Goal: Transaction & Acquisition: Book appointment/travel/reservation

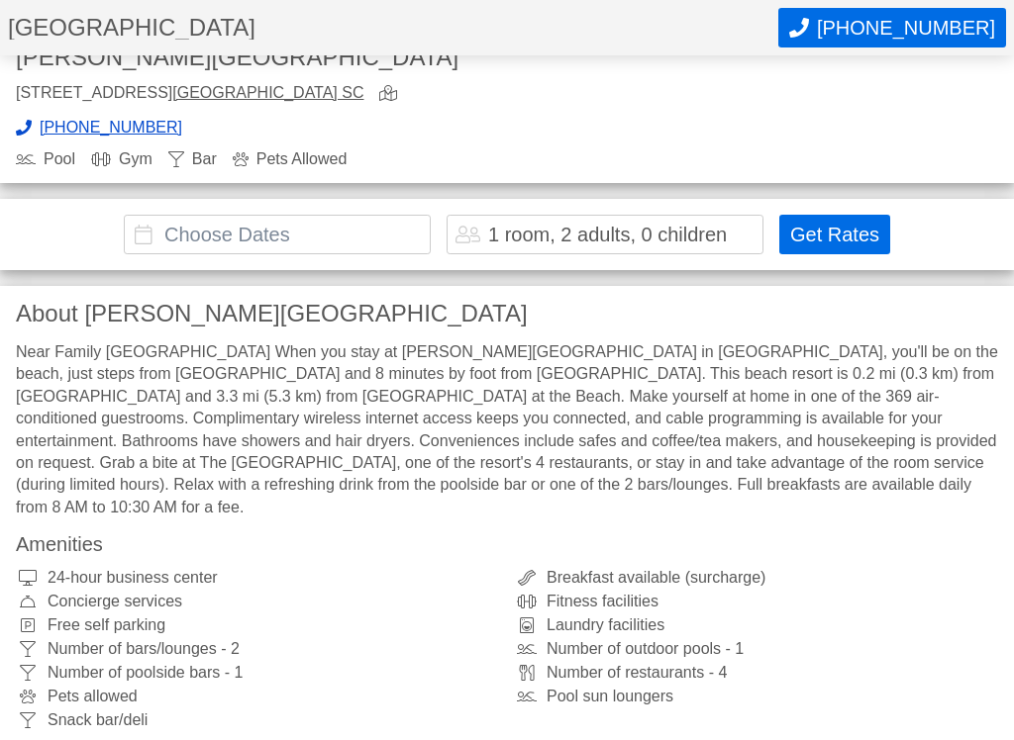
scroll to position [564, 0]
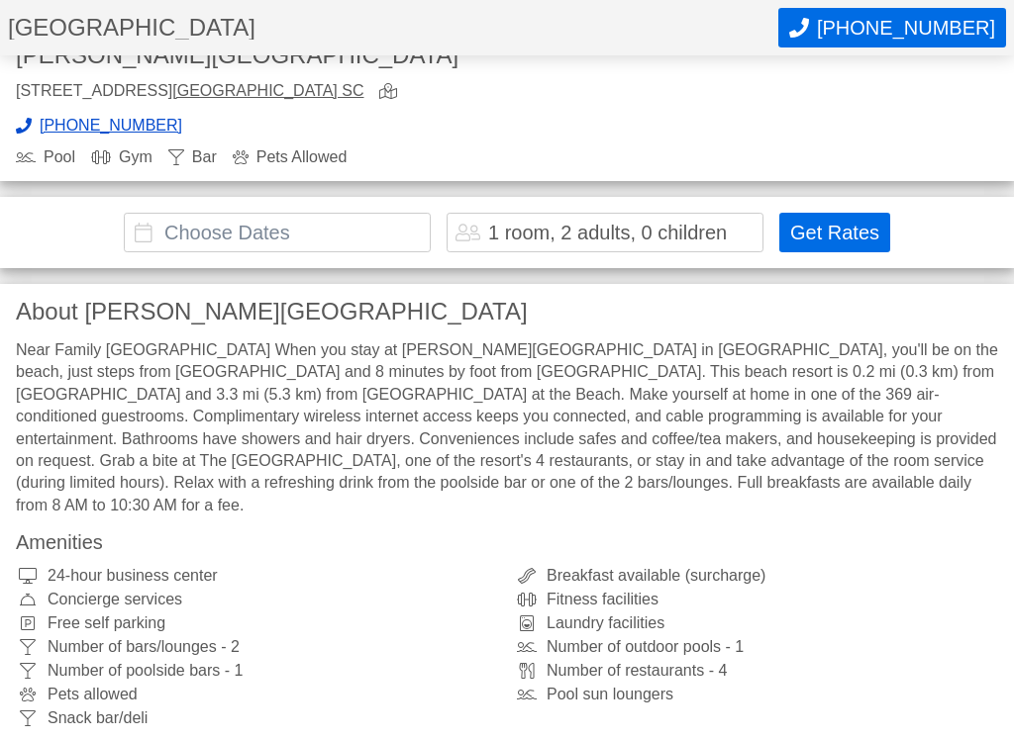
click at [923, 462] on div "Near Family [GEOGRAPHIC_DATA] When you stay at [PERSON_NAME][GEOGRAPHIC_DATA] i…" at bounding box center [507, 429] width 982 height 177
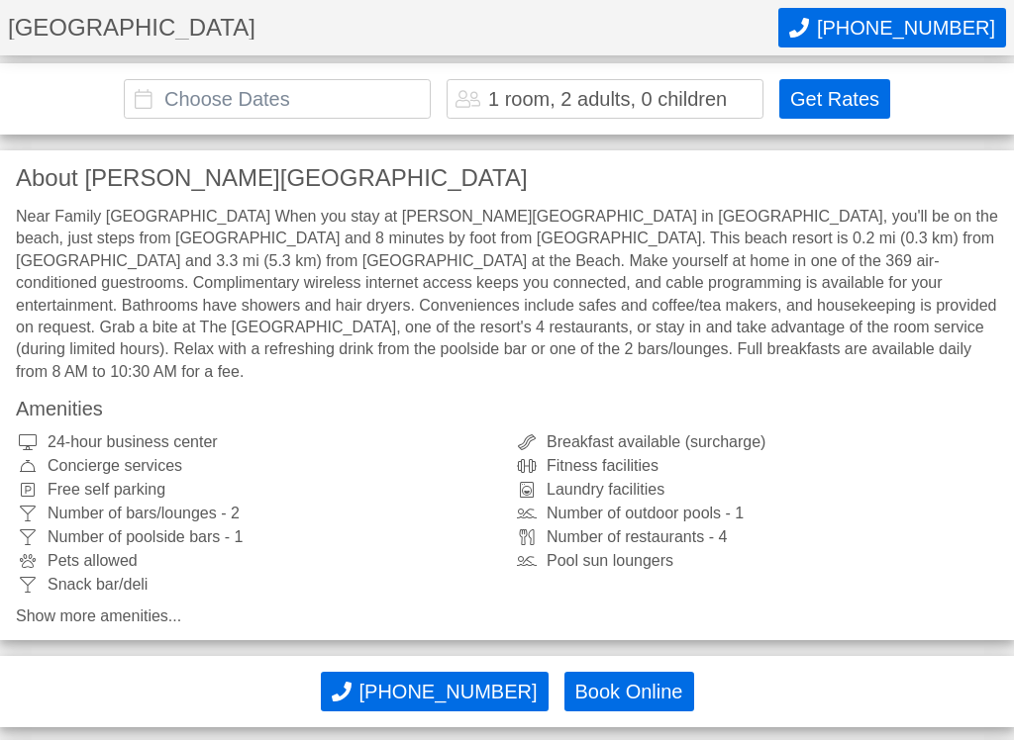
scroll to position [700, 0]
click at [912, 418] on div "About [PERSON_NAME][GEOGRAPHIC_DATA] Near Family [GEOGRAPHIC_DATA] When you sta…" at bounding box center [507, 394] width 1014 height 490
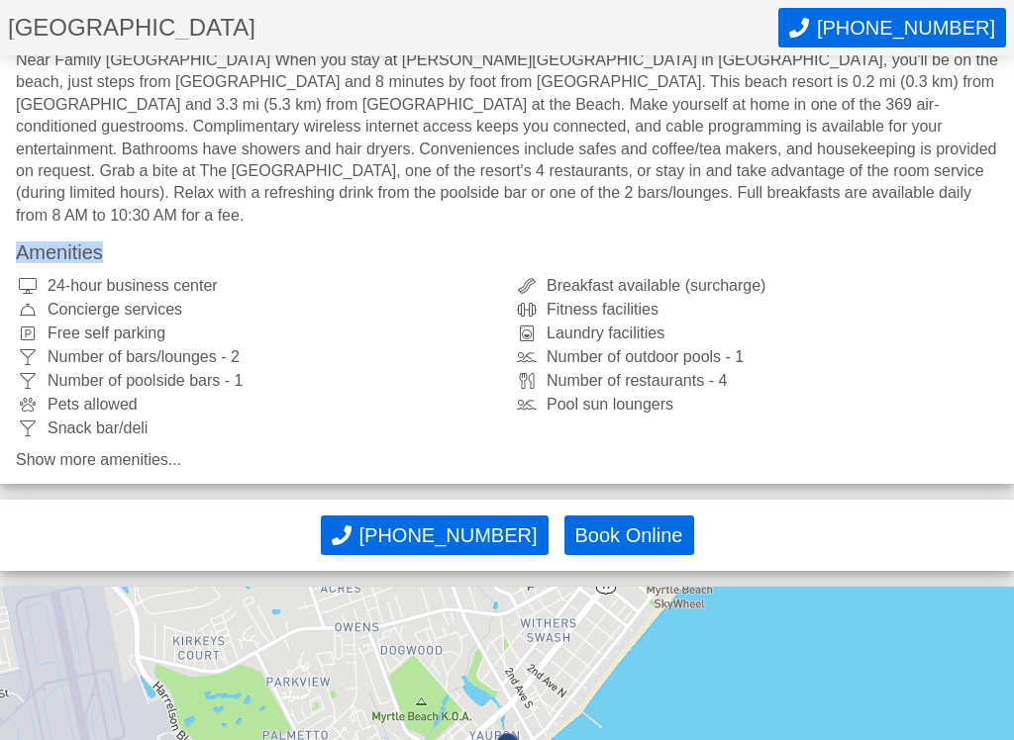
scroll to position [860, 0]
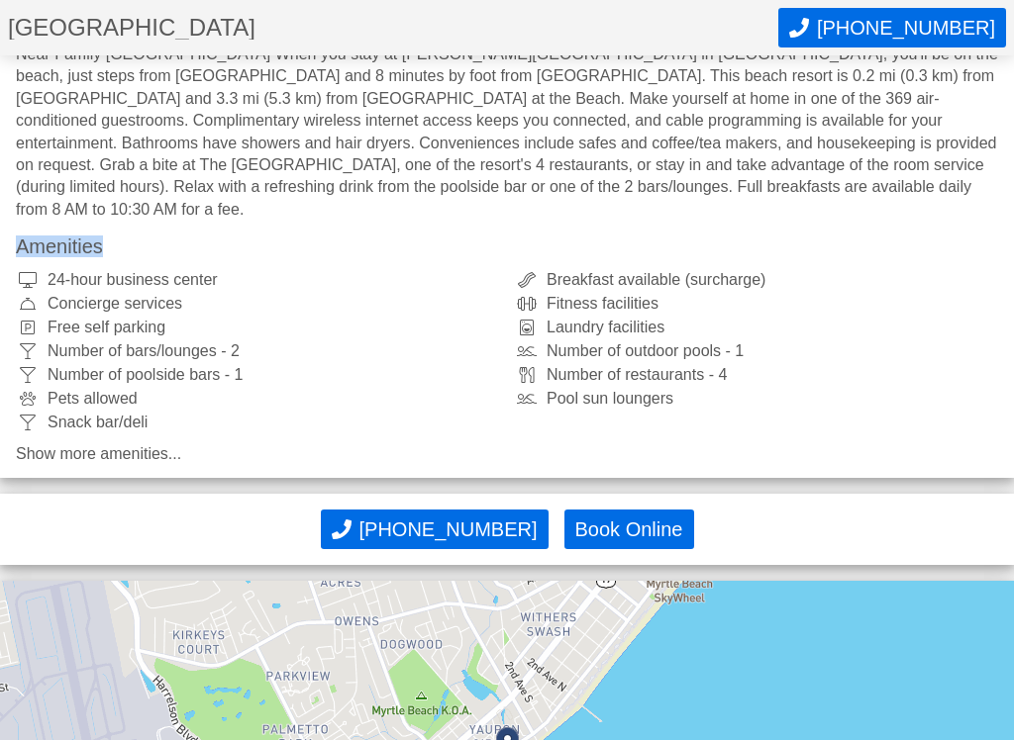
click at [913, 447] on link "Show more amenities..." at bounding box center [507, 455] width 982 height 16
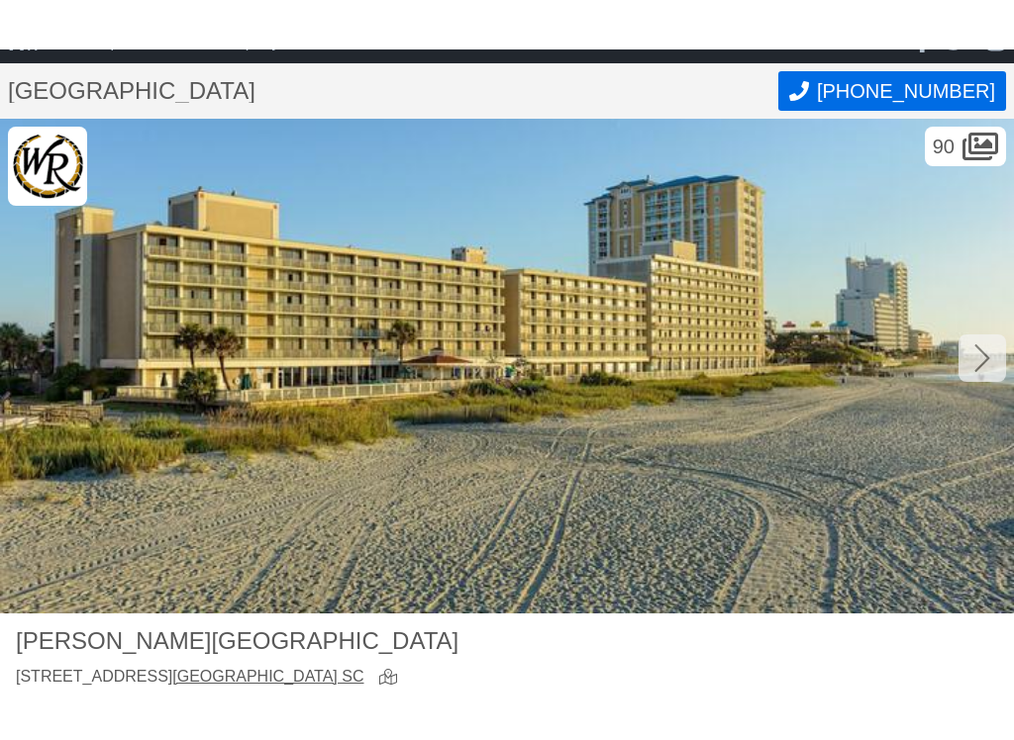
scroll to position [0, 0]
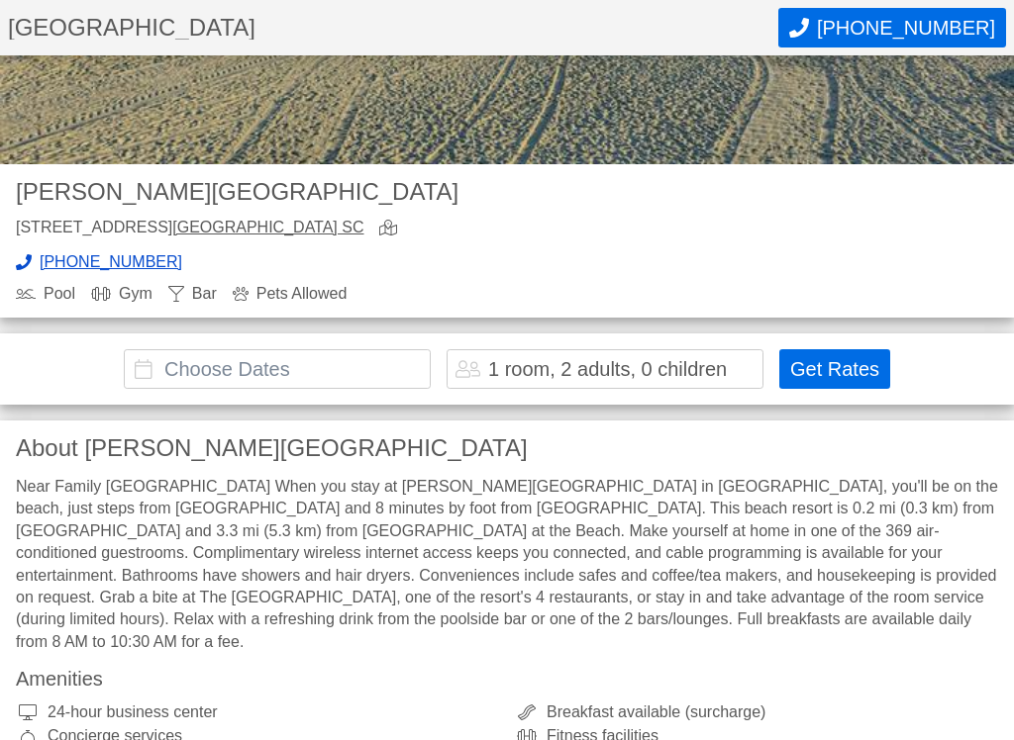
click at [404, 369] on input "text" at bounding box center [277, 370] width 307 height 40
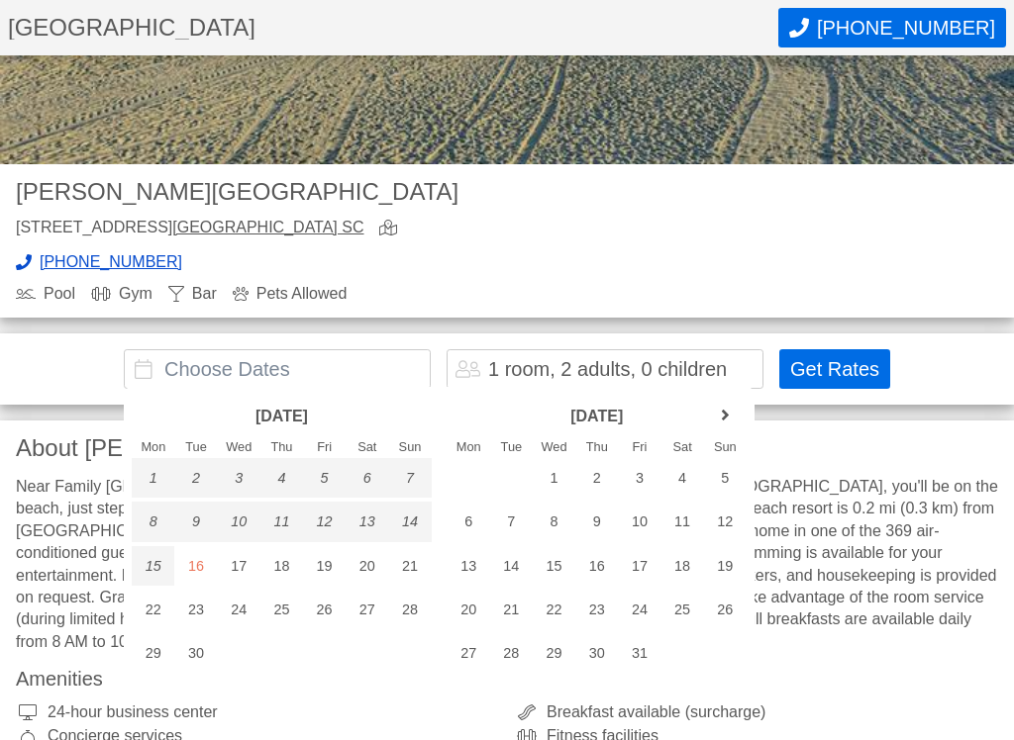
click at [727, 415] on link "next month" at bounding box center [725, 416] width 30 height 30
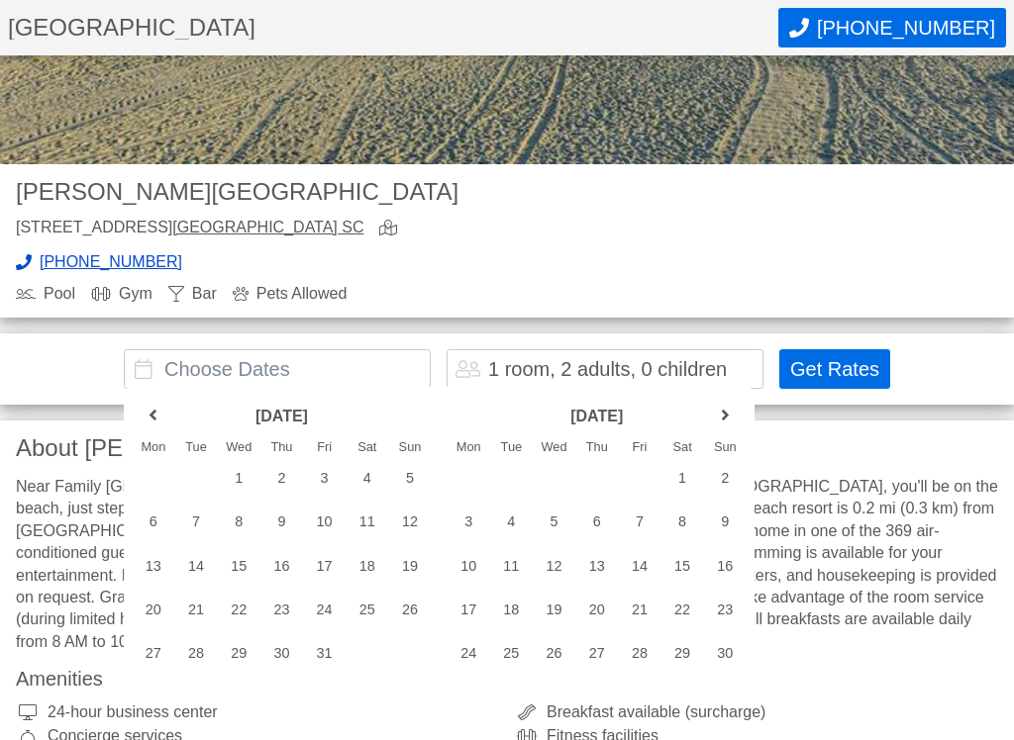
click at [414, 475] on div "5" at bounding box center [409, 478] width 43 height 40
click at [413, 523] on div "12" at bounding box center [409, 522] width 43 height 40
type input "[DATE] - [DATE]"
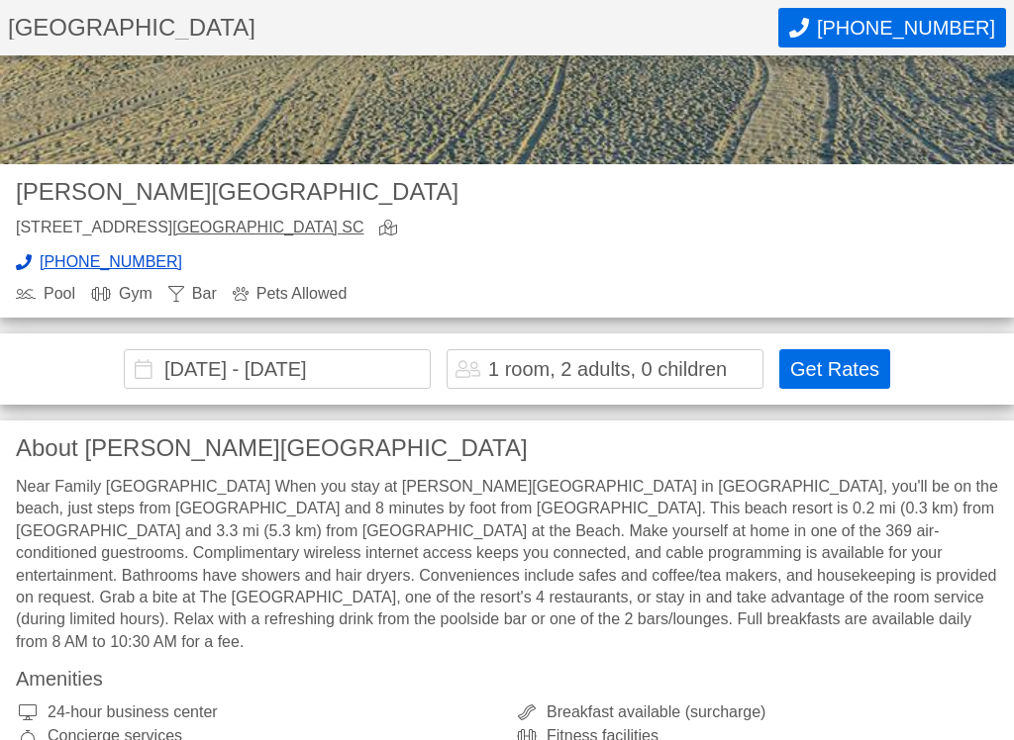
click at [862, 356] on button "Get Rates" at bounding box center [834, 369] width 111 height 40
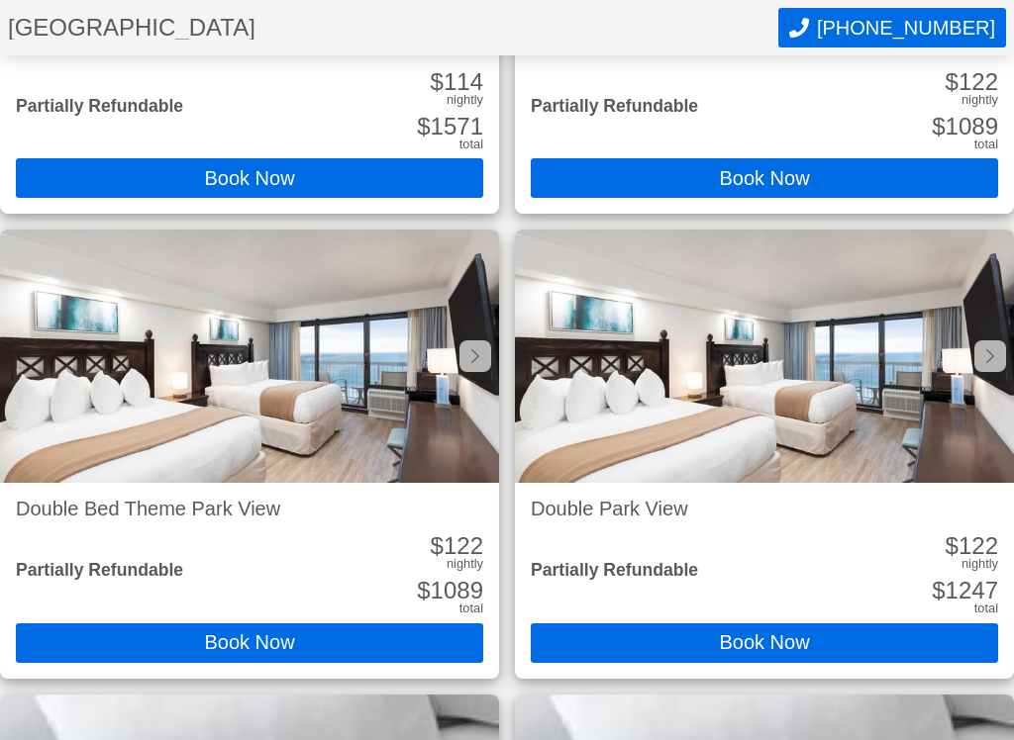
scroll to position [2477, 0]
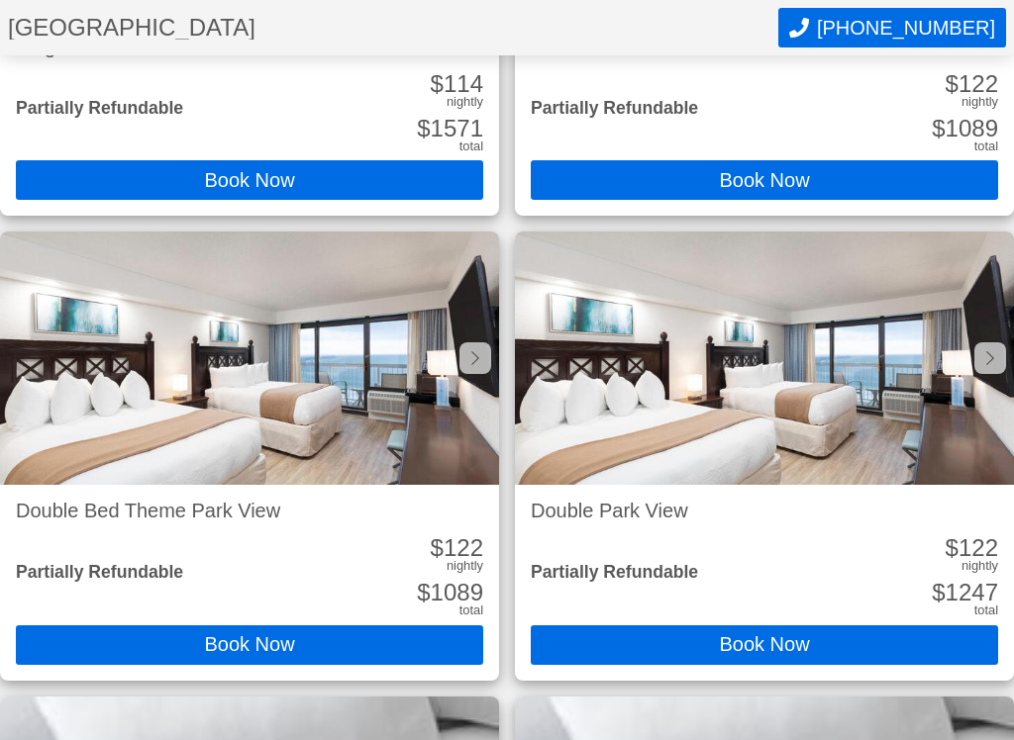
click at [336, 635] on button "Book Now" at bounding box center [249, 646] width 467 height 40
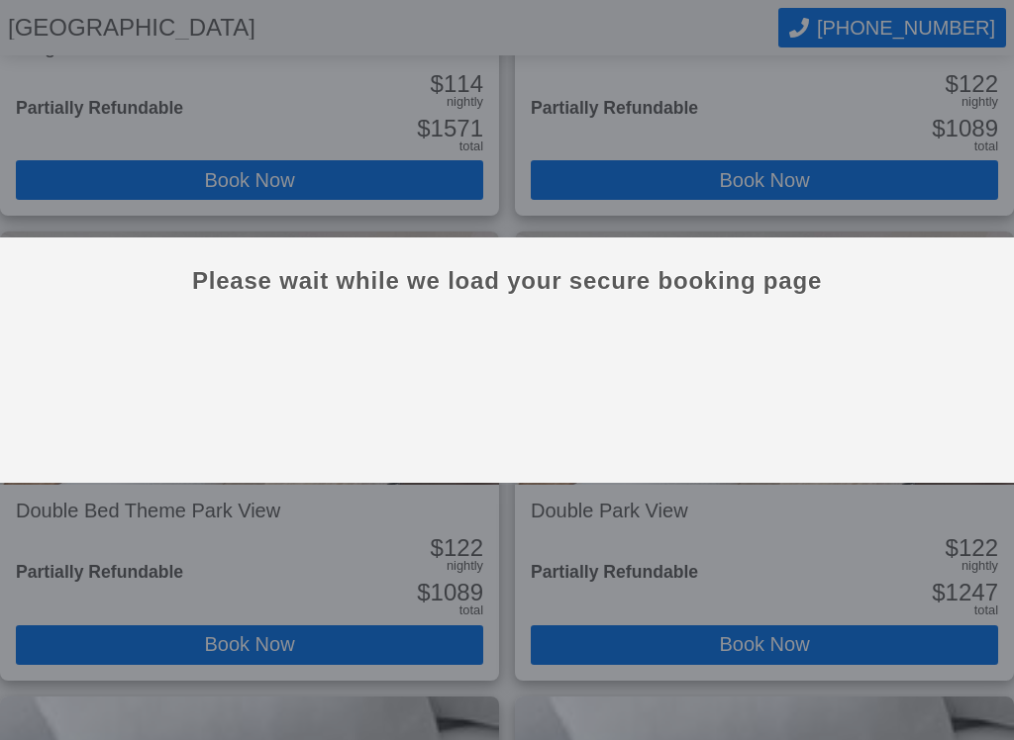
click at [551, 530] on div "Please wait while we load your secure booking page" at bounding box center [507, 370] width 1014 height 740
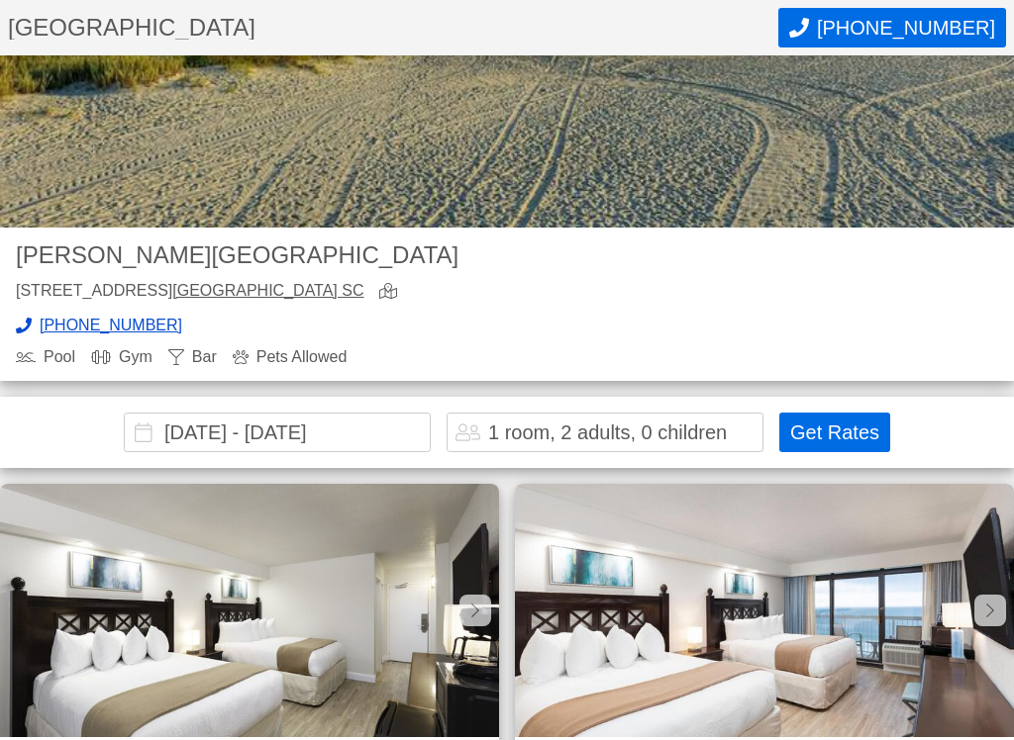
scroll to position [366, 0]
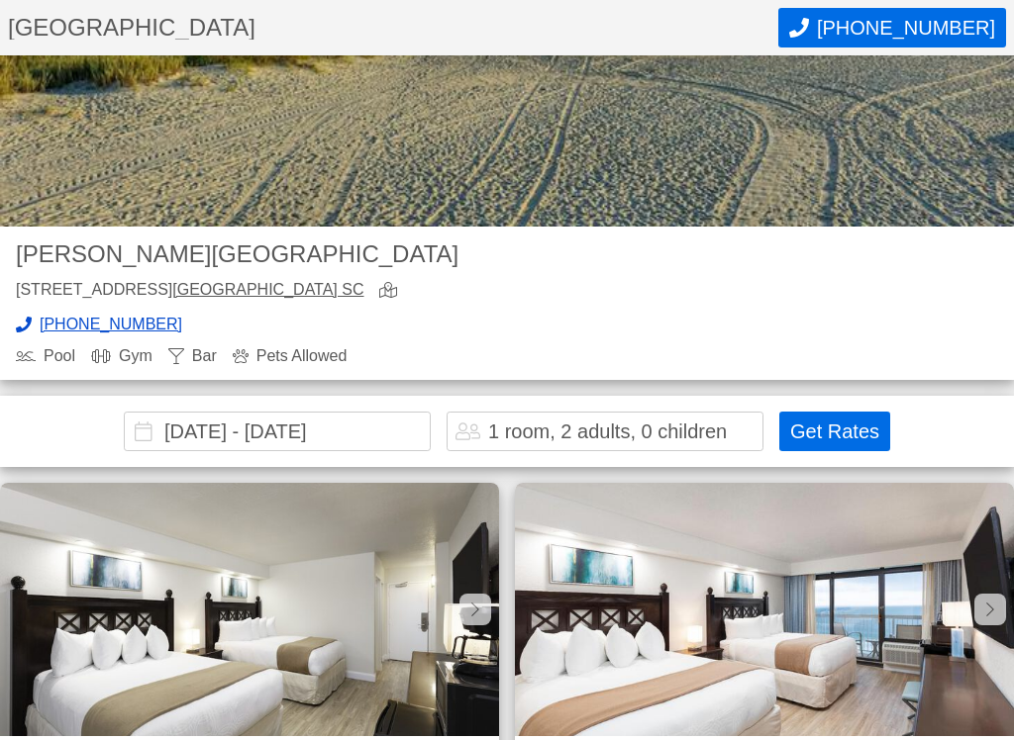
click at [872, 420] on button "Get Rates" at bounding box center [834, 432] width 111 height 40
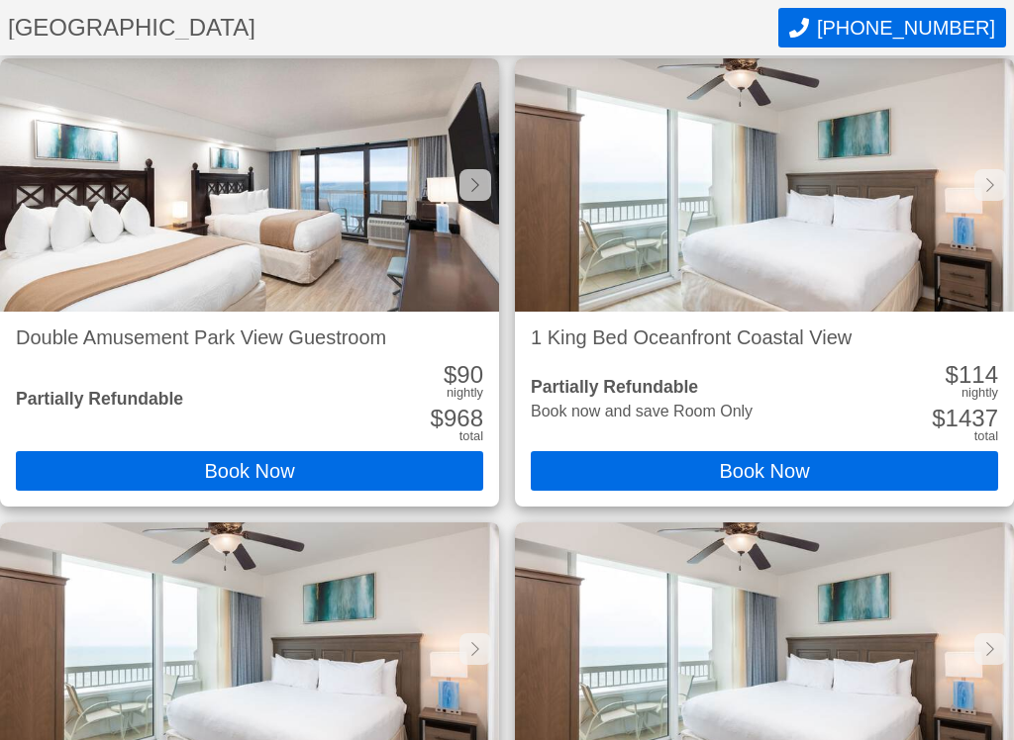
scroll to position [1257, 0]
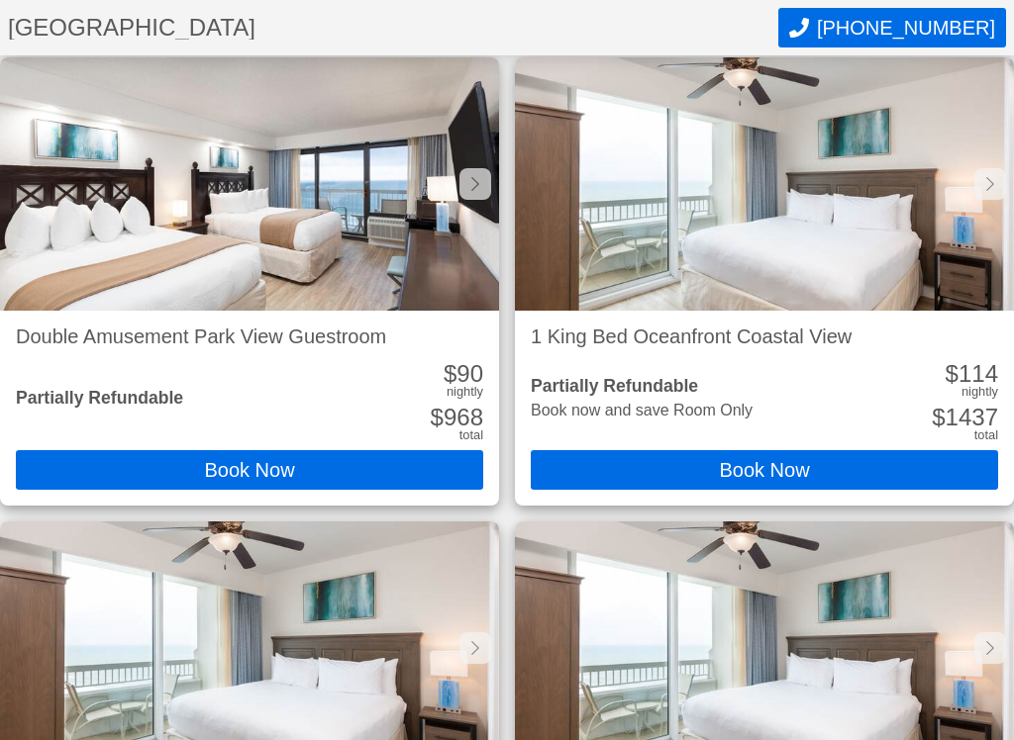
click at [347, 475] on button "Book Now" at bounding box center [249, 470] width 467 height 40
